Goal: Contribute content

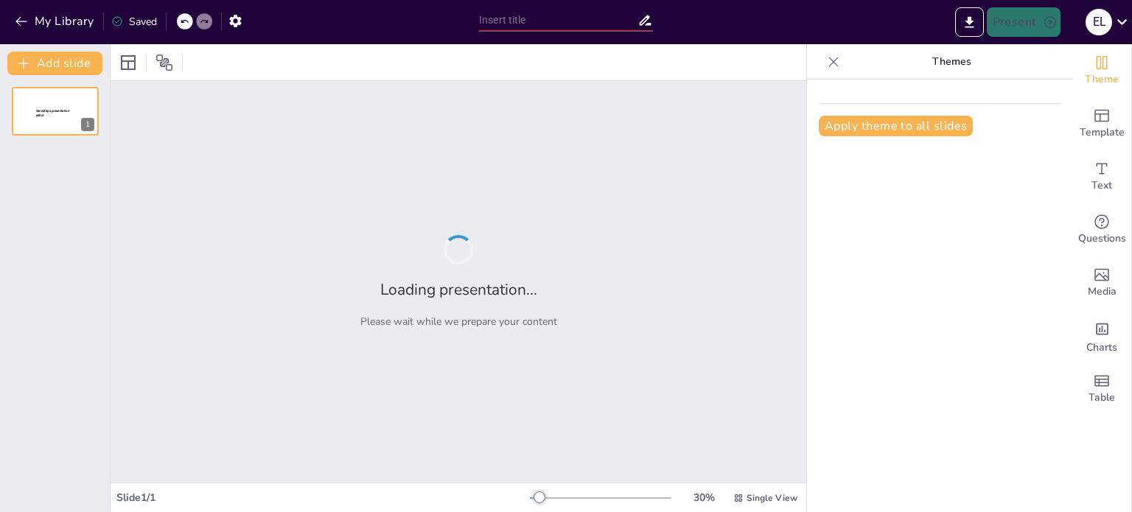
type input "Vitamina D en el Contexto Actual: Cambios, Controversias y Realidades"
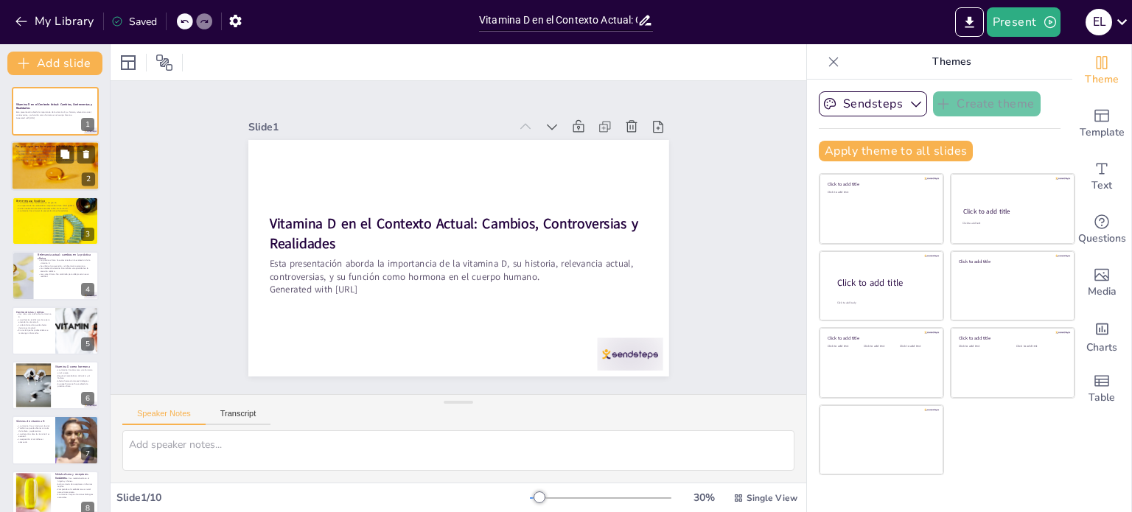
click at [61, 175] on div at bounding box center [55, 166] width 88 height 50
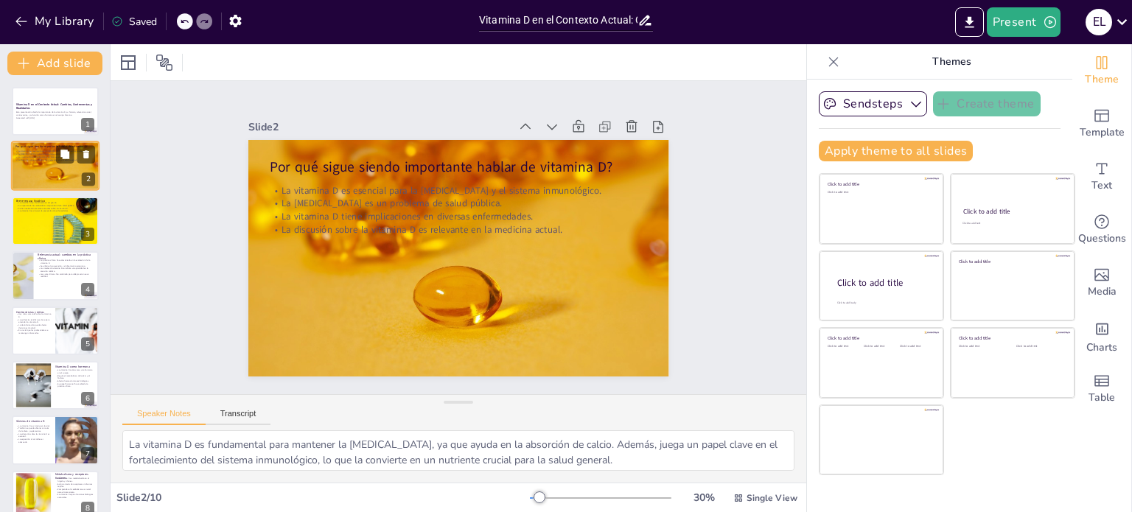
scroll to position [74, 0]
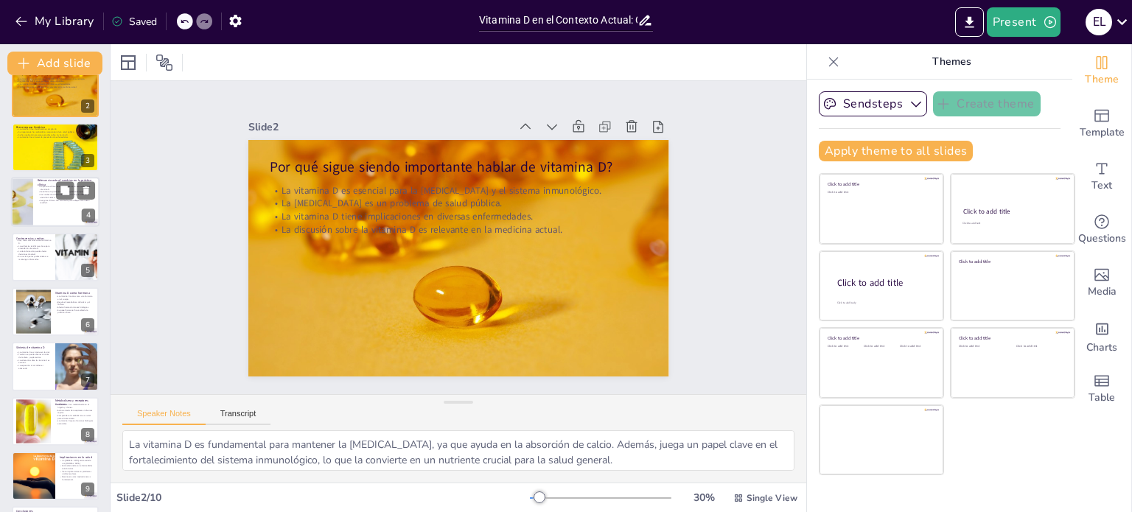
click at [47, 206] on div at bounding box center [55, 202] width 88 height 50
type textarea "La evolución en la práctica clínica refleja un cambio de paradigma en cómo se e…"
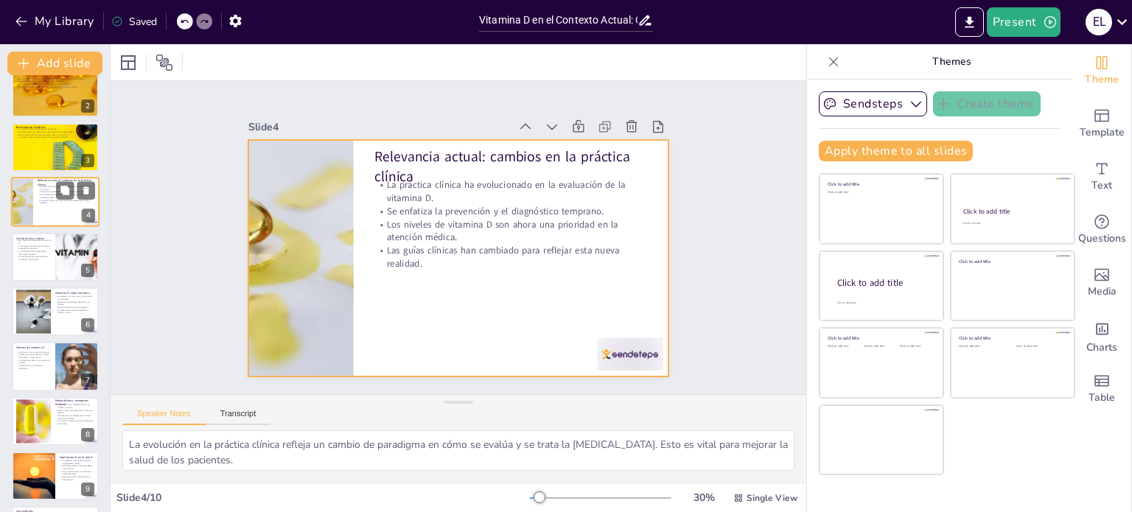
click at [66, 216] on div at bounding box center [55, 202] width 88 height 50
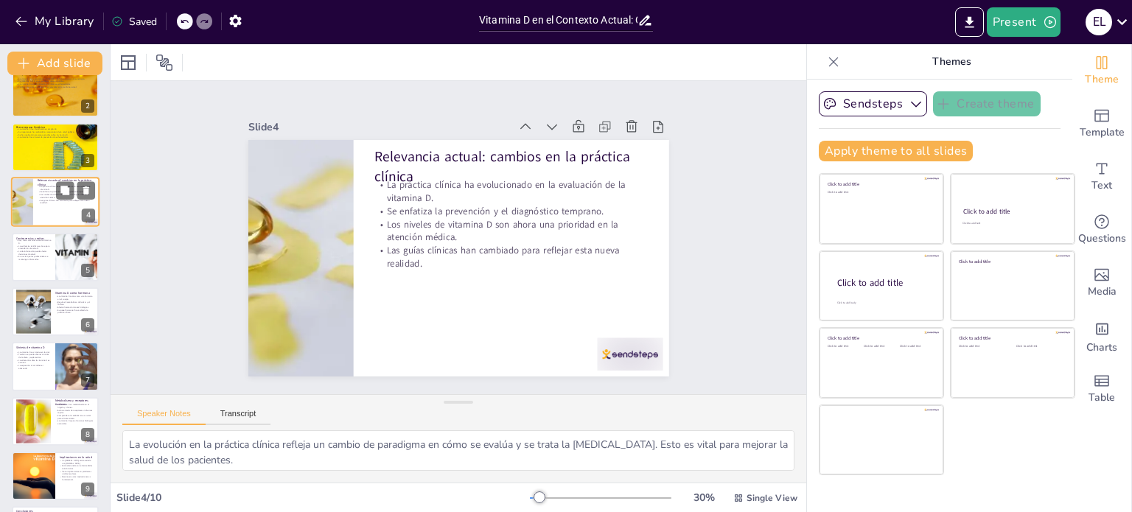
scroll to position [0, 0]
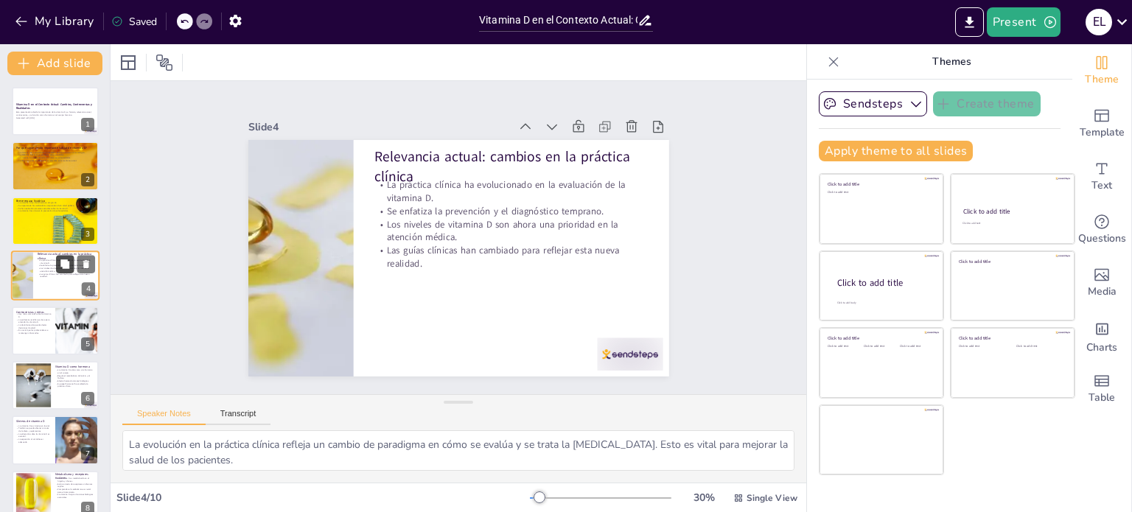
click at [61, 268] on icon at bounding box center [65, 264] width 10 height 10
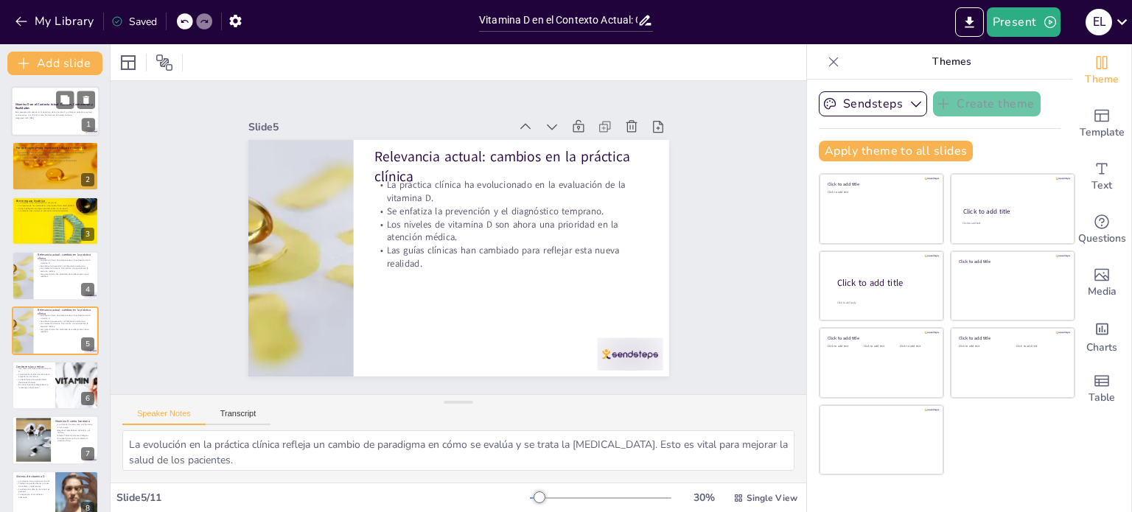
click at [30, 113] on p "Esta presentación aborda la importancia de la vitamina D, su historia, relevanc…" at bounding box center [55, 113] width 80 height 5
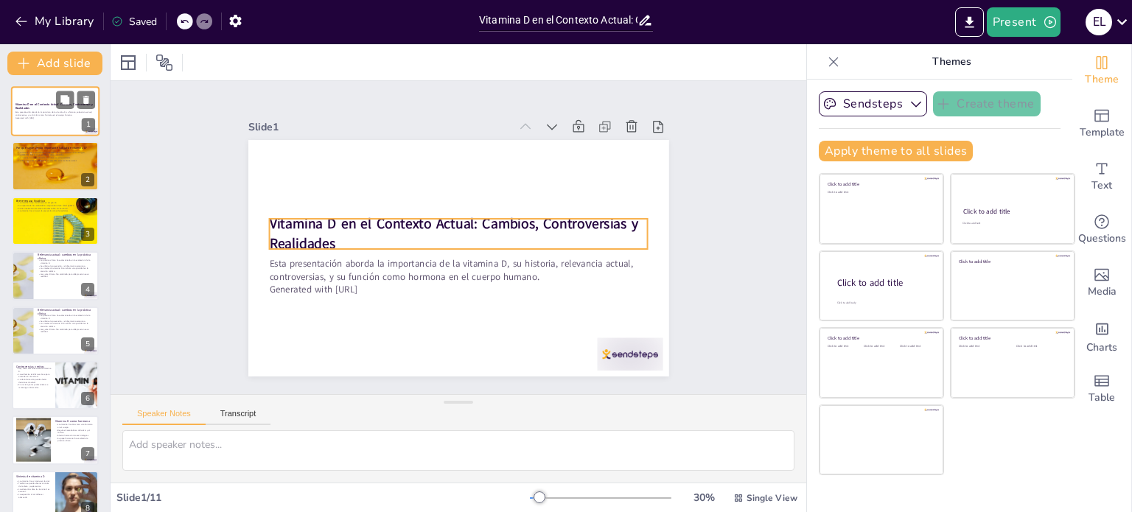
click at [35, 105] on strong "Vitamina D en el Contexto Actual: Cambios, Controversias y Realidades" at bounding box center [54, 106] width 78 height 8
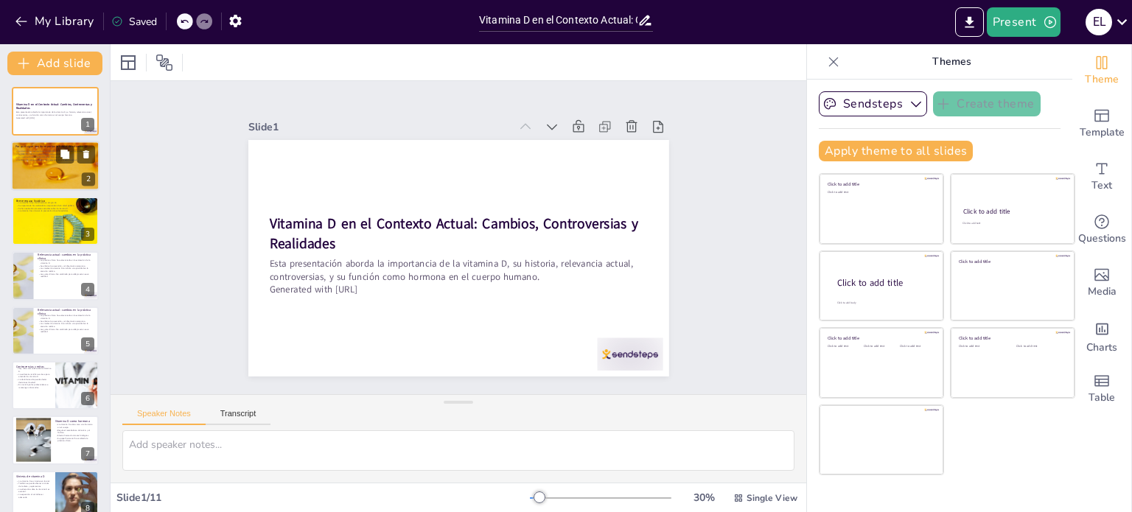
click at [52, 183] on div at bounding box center [55, 166] width 88 height 50
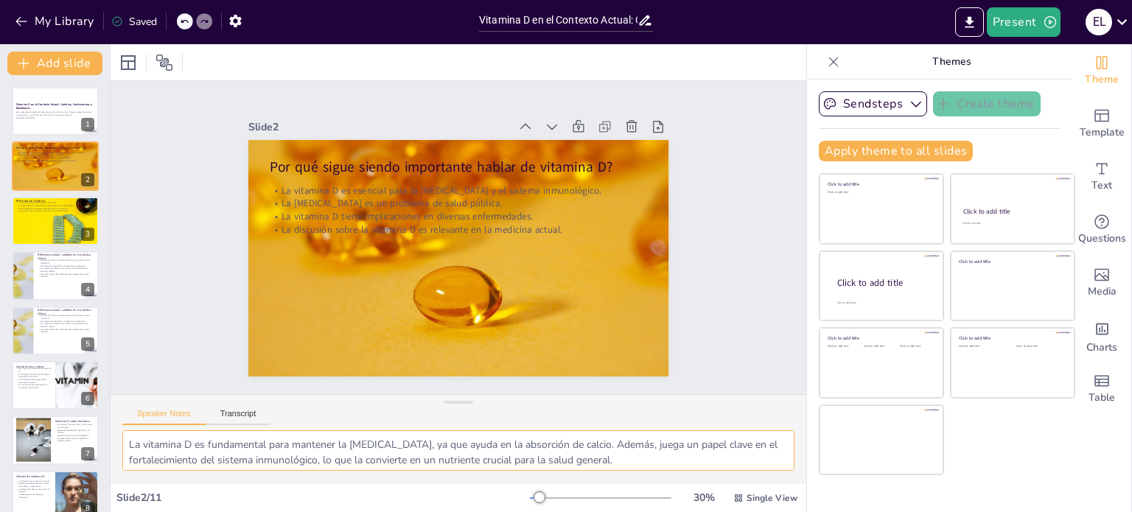
click at [288, 454] on textarea "La vitamina D es fundamental para mantener la [MEDICAL_DATA], ya que ayuda en l…" at bounding box center [458, 450] width 672 height 41
click at [60, 281] on div at bounding box center [55, 276] width 88 height 50
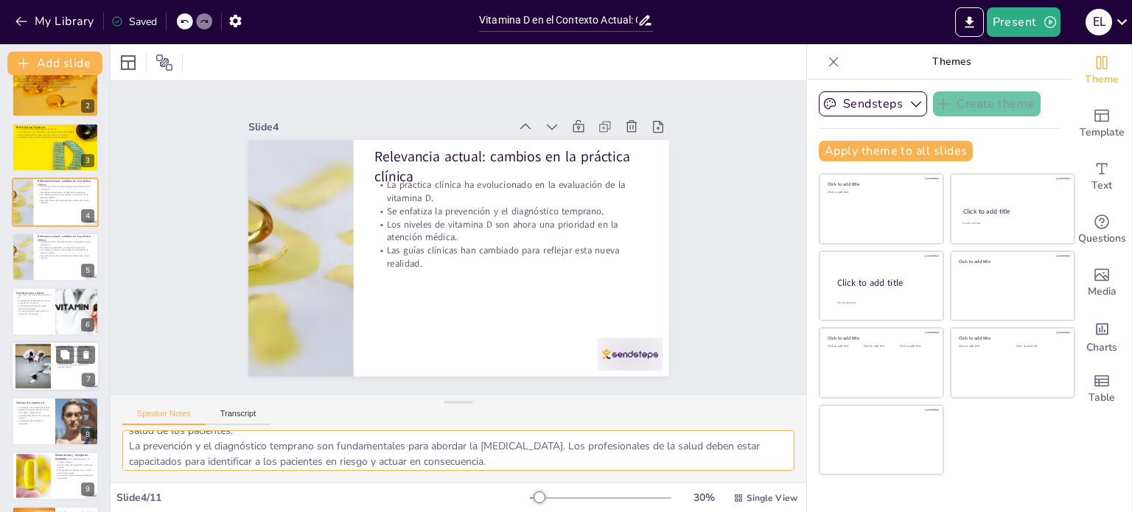
click at [49, 353] on div at bounding box center [33, 366] width 68 height 45
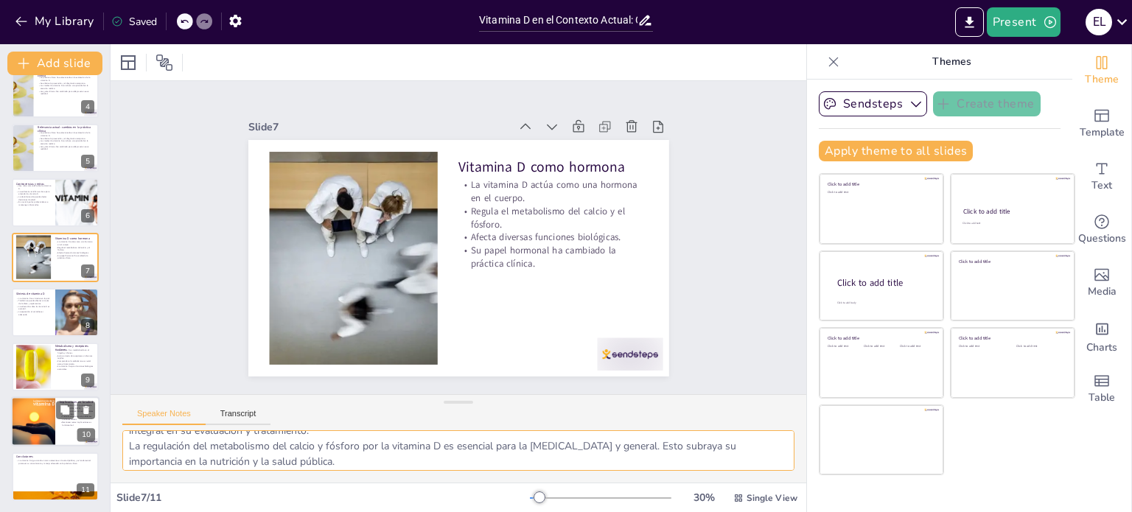
click at [57, 427] on div at bounding box center [55, 422] width 88 height 50
type textarea "La relación entre la [MEDICAL_DATA] y la [MEDICAL_DATA] es bien conocida. Asegu…"
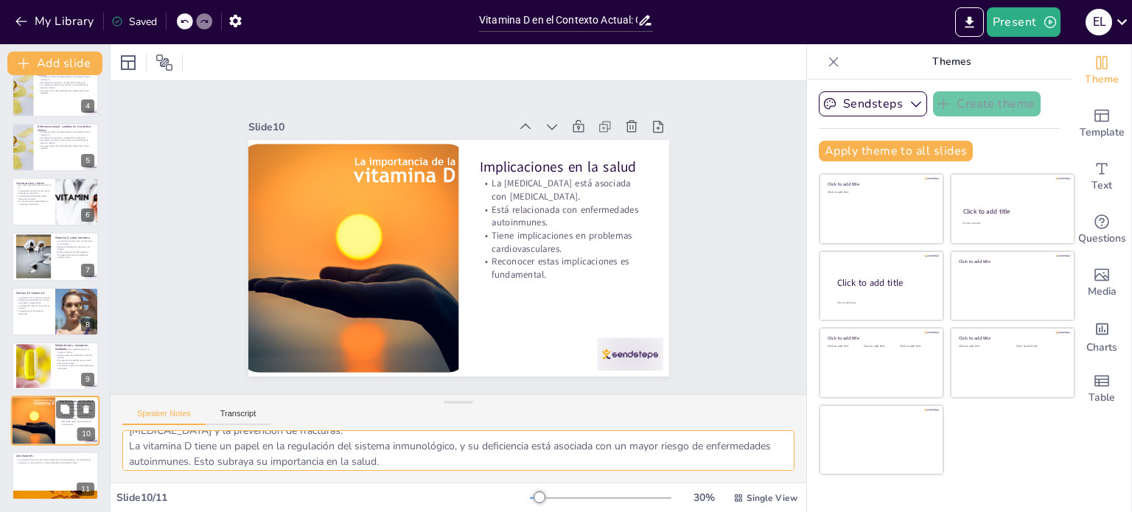
scroll to position [183, 0]
click at [47, 480] on div at bounding box center [55, 477] width 88 height 50
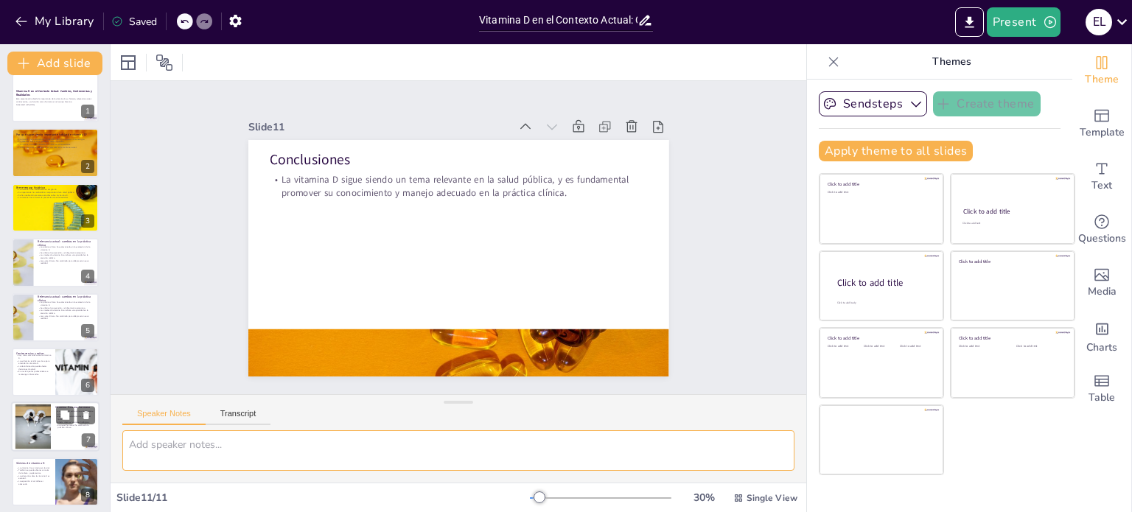
scroll to position [0, 0]
